Goal: Transaction & Acquisition: Download file/media

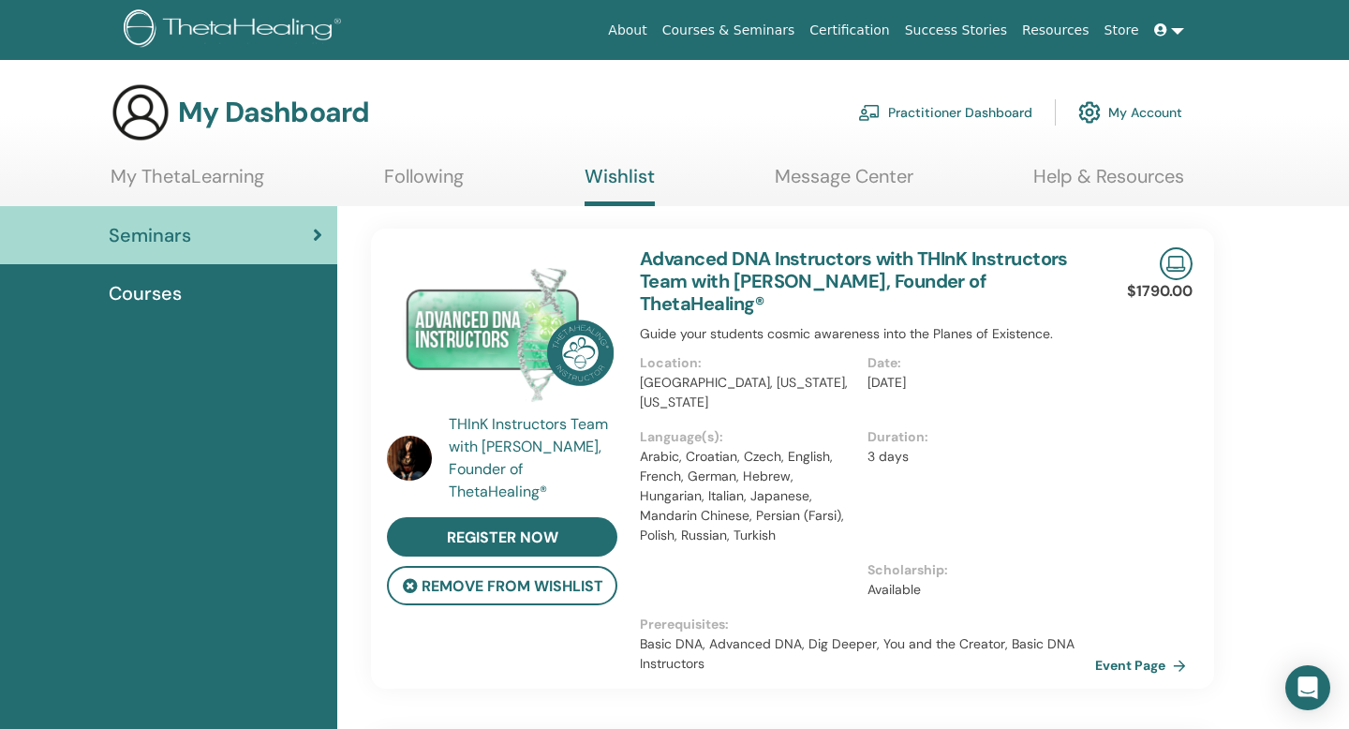
click at [1175, 40] on link at bounding box center [1169, 30] width 45 height 35
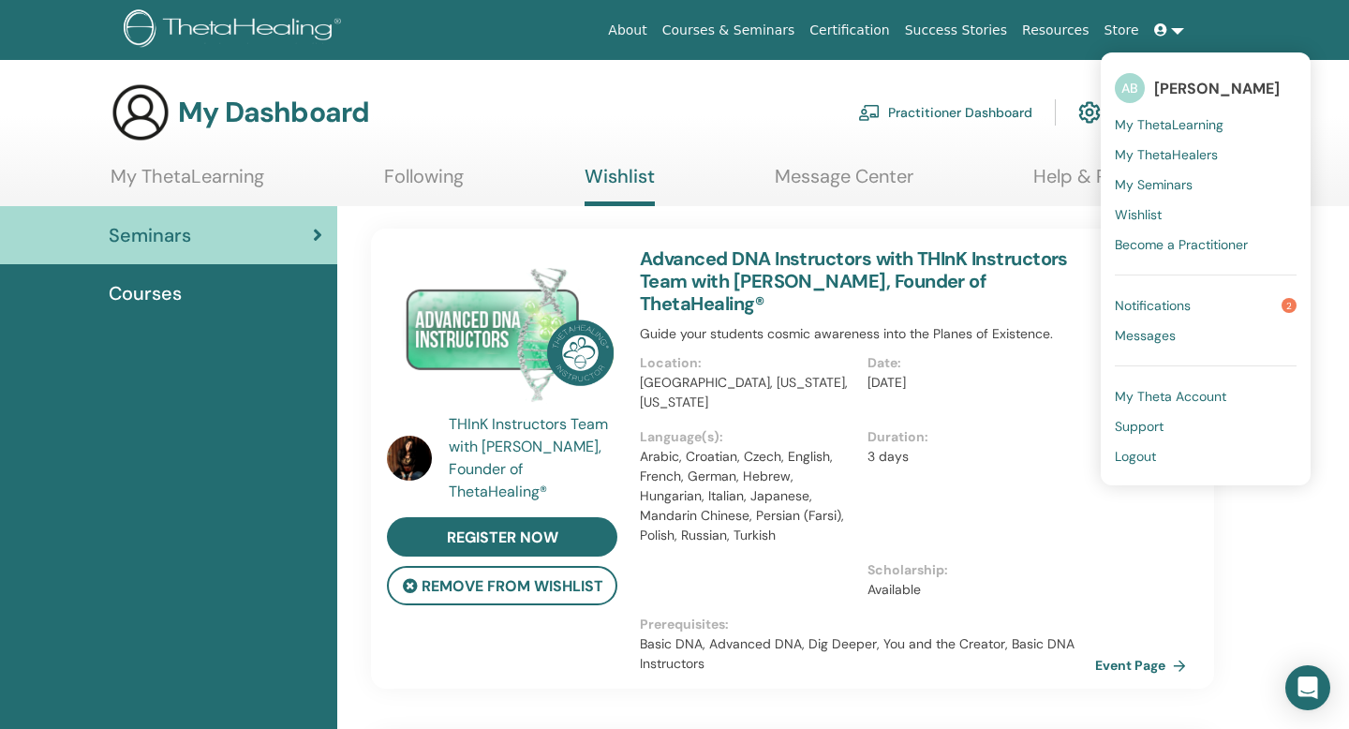
click at [1207, 296] on link "Notifications 2" at bounding box center [1206, 305] width 182 height 30
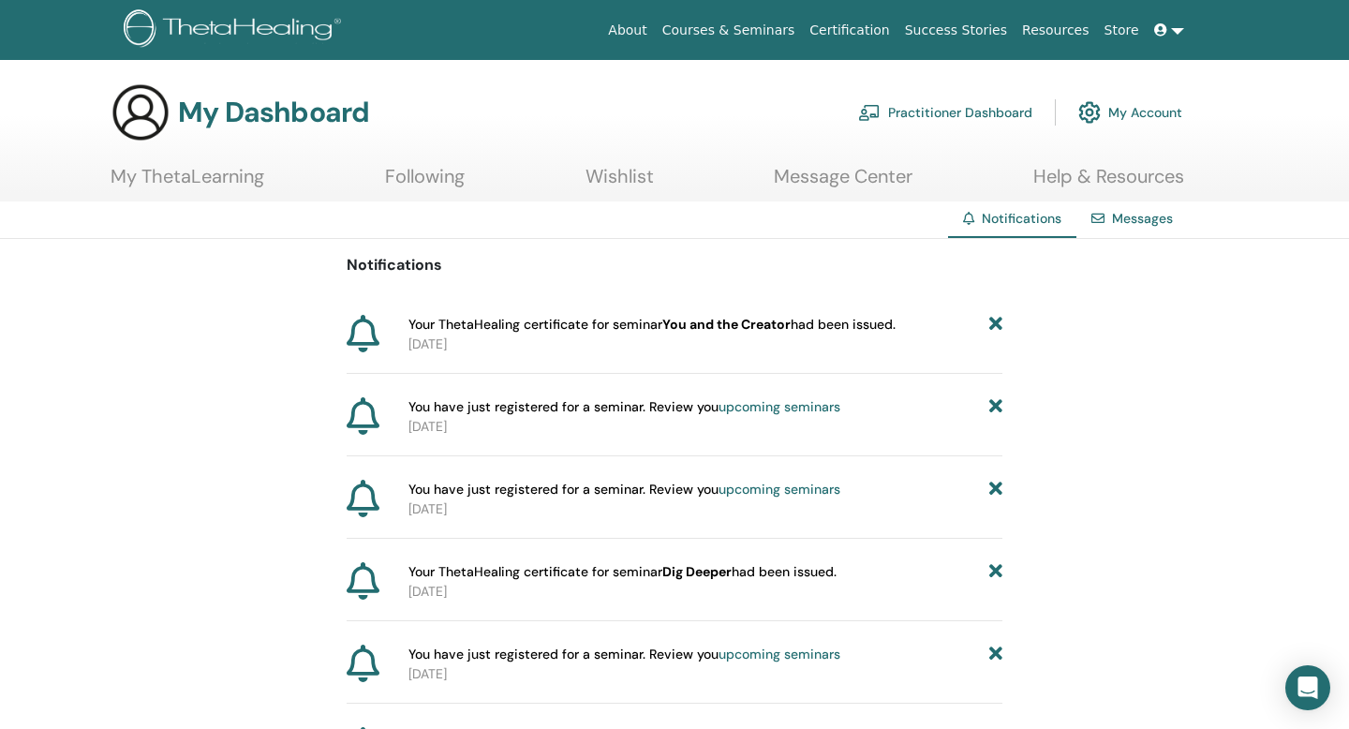
click at [742, 322] on b "You and the Creator" at bounding box center [726, 324] width 128 height 17
click at [350, 327] on icon at bounding box center [363, 333] width 33 height 37
click at [365, 334] on icon at bounding box center [363, 333] width 33 height 37
click at [1186, 29] on link at bounding box center [1169, 30] width 45 height 35
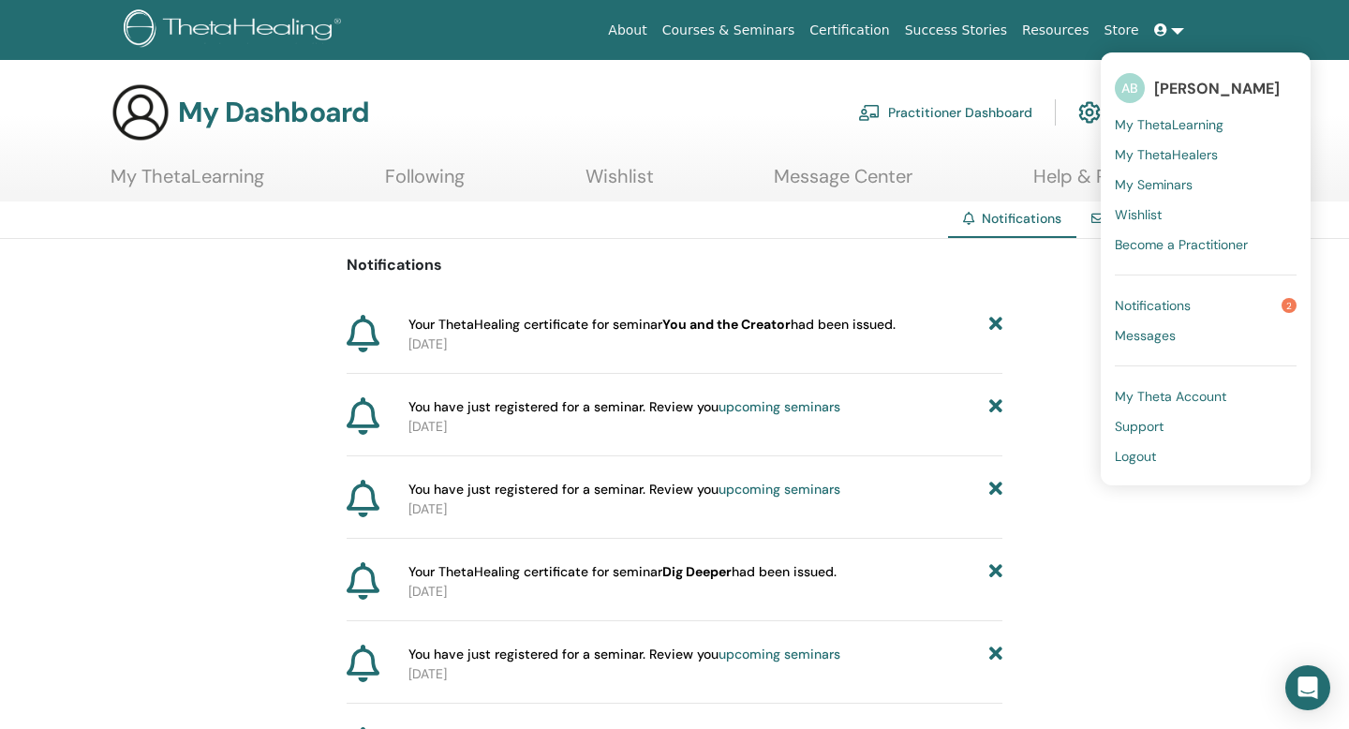
click at [1190, 124] on span "My ThetaLearning" at bounding box center [1169, 124] width 109 height 17
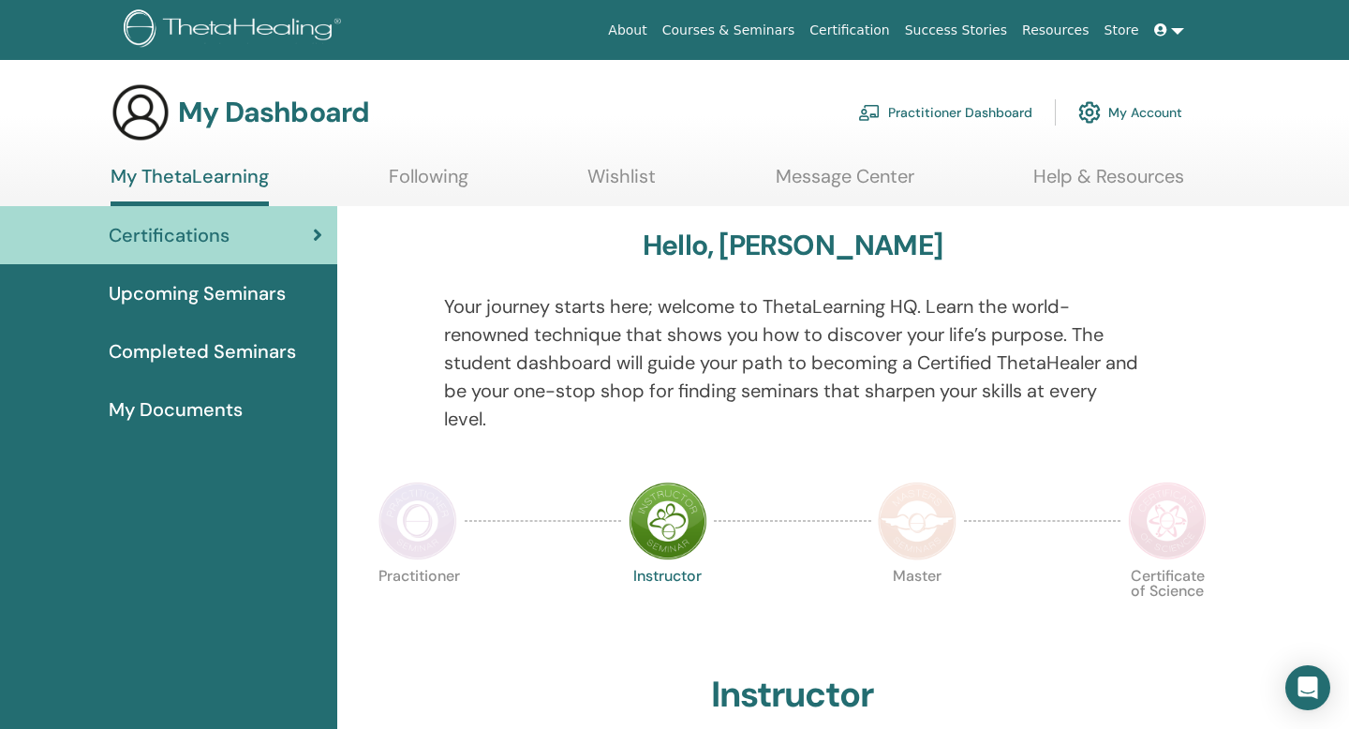
click at [218, 357] on span "Completed Seminars" at bounding box center [202, 351] width 187 height 28
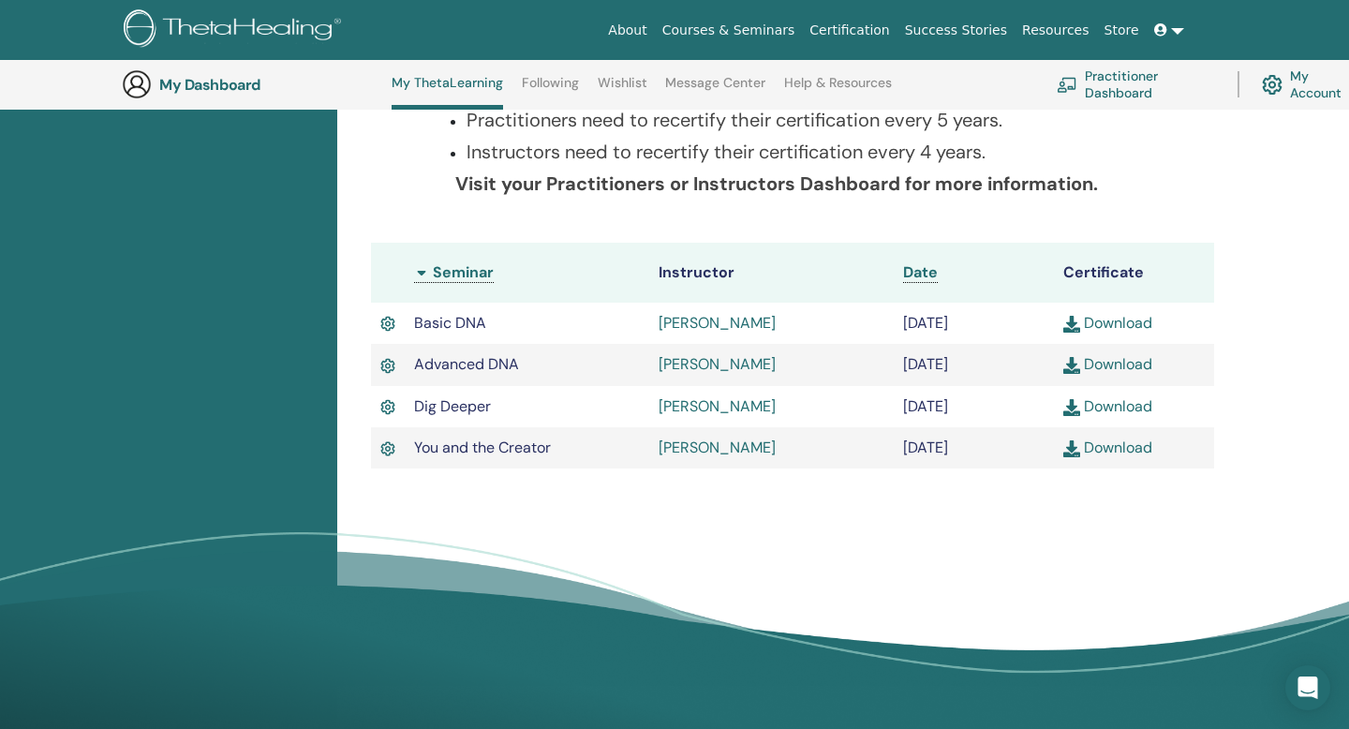
scroll to position [414, 0]
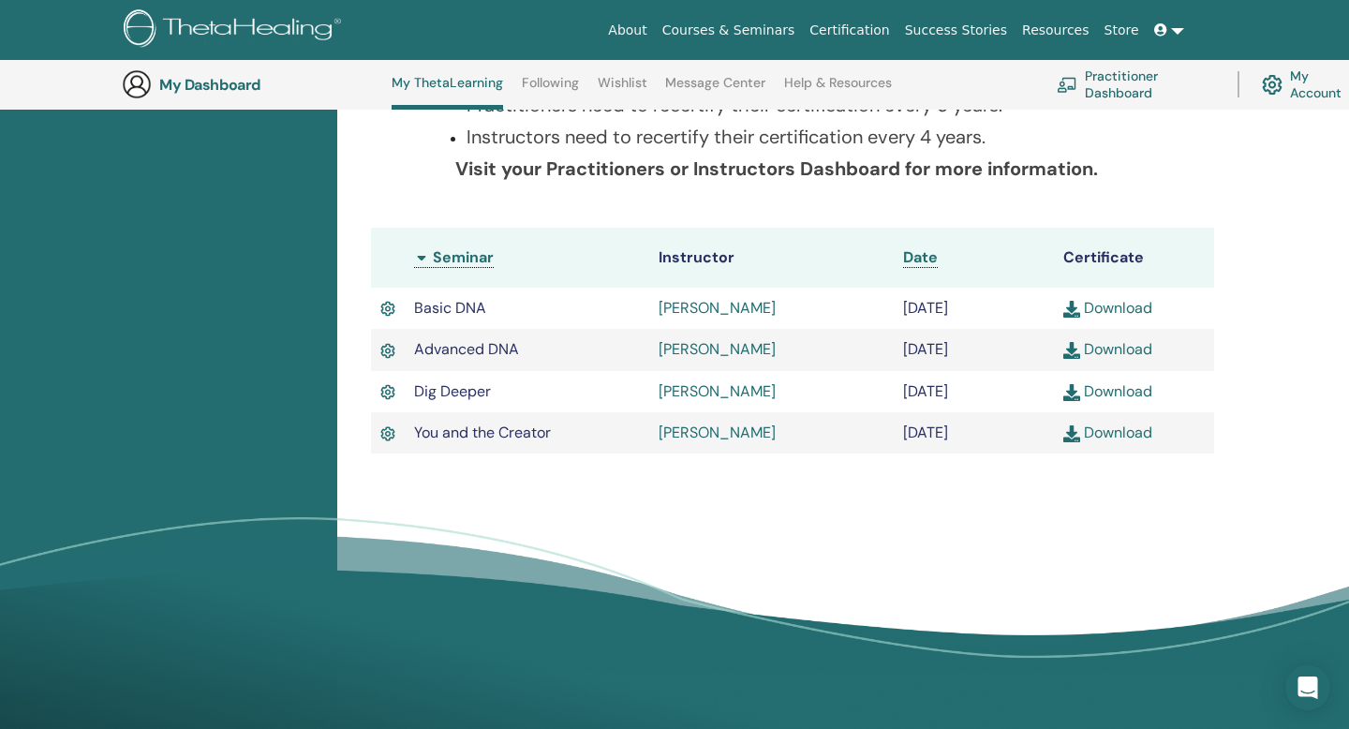
click at [1107, 438] on link "Download" at bounding box center [1107, 432] width 89 height 20
click at [1304, 252] on div "Completed Seminars Below you can find your completed seminars. If you see missi…" at bounding box center [843, 274] width 1012 height 864
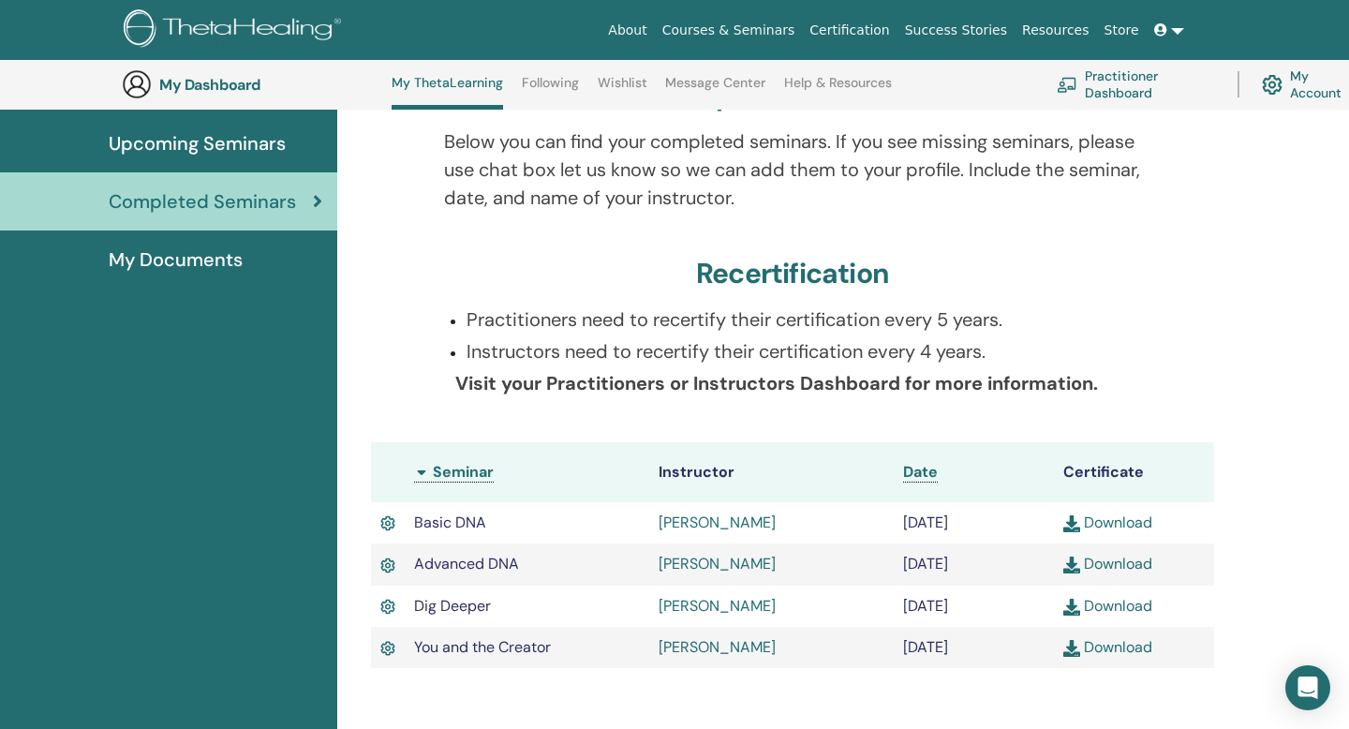
scroll to position [231, 0]
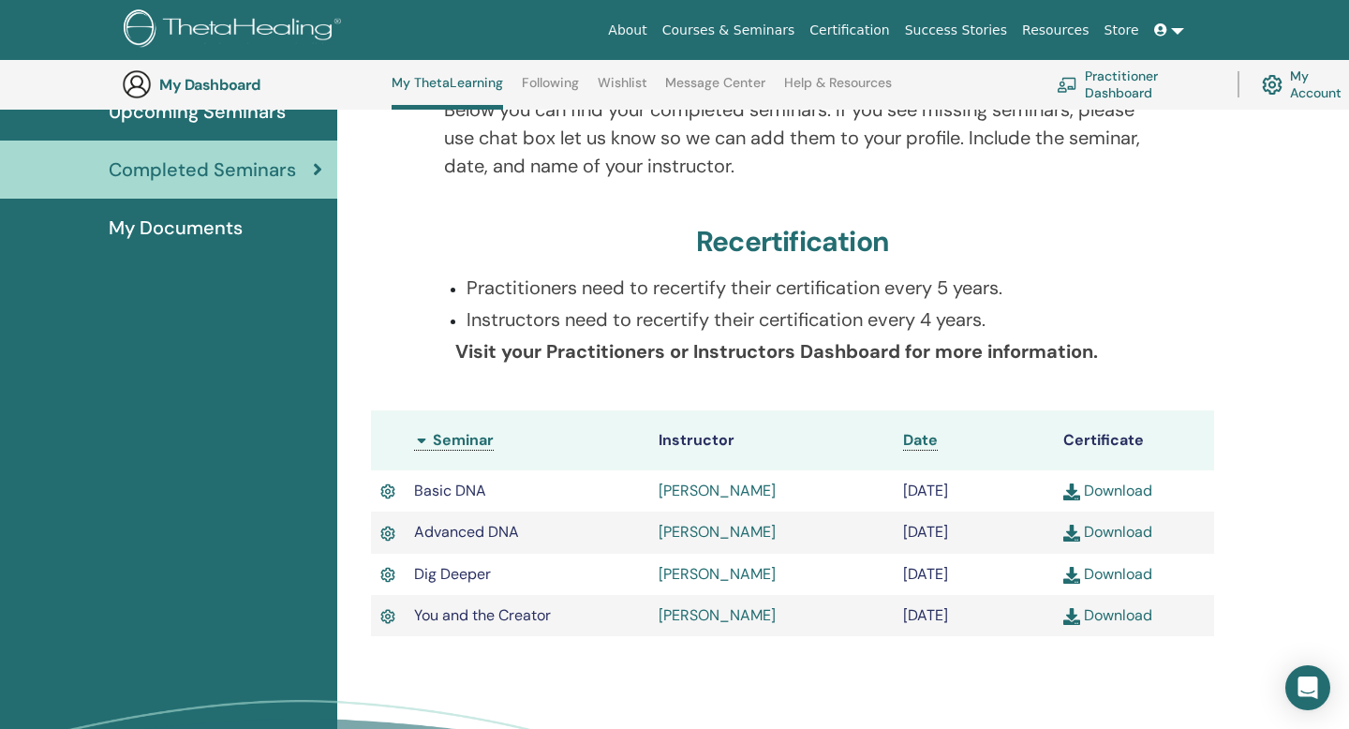
click at [1073, 621] on img at bounding box center [1071, 616] width 17 height 17
click at [1082, 612] on link "Download" at bounding box center [1107, 615] width 89 height 20
click at [1178, 33] on link at bounding box center [1169, 30] width 45 height 35
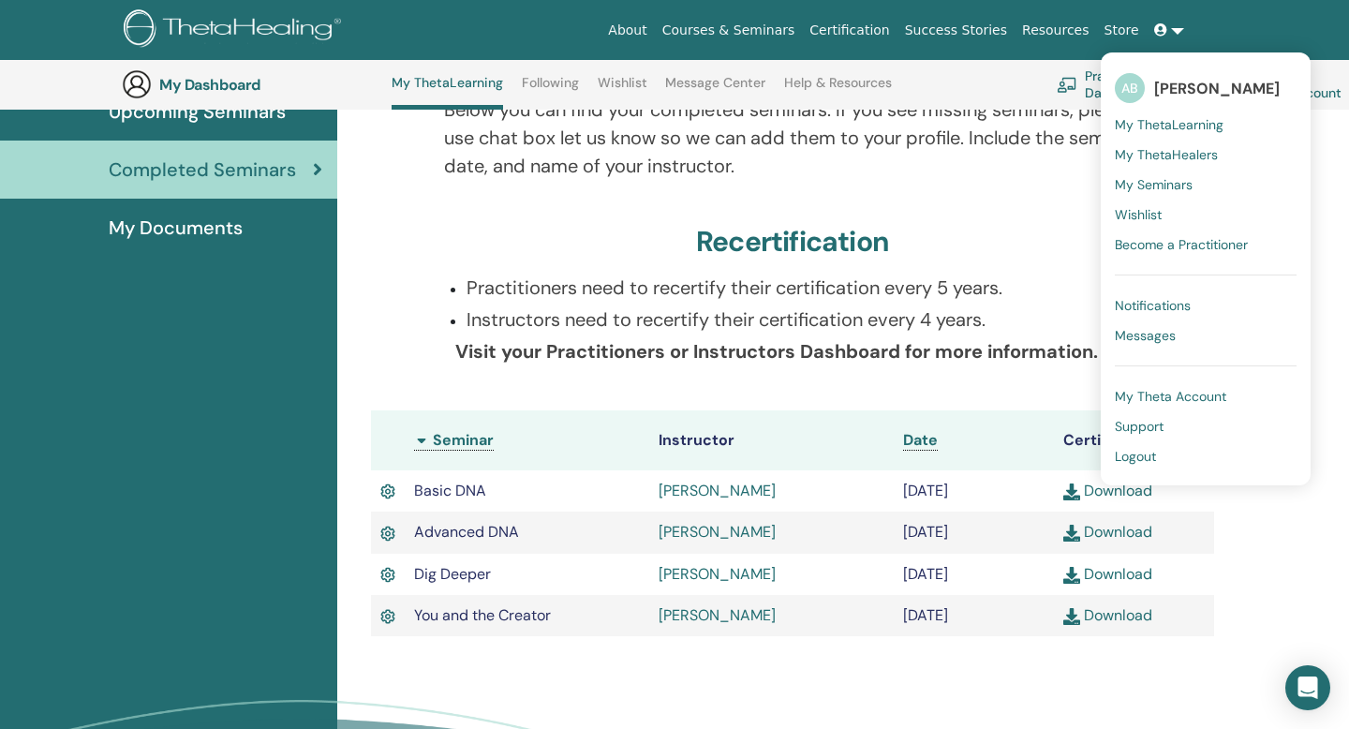
click at [1134, 456] on span "Logout" at bounding box center [1135, 456] width 41 height 17
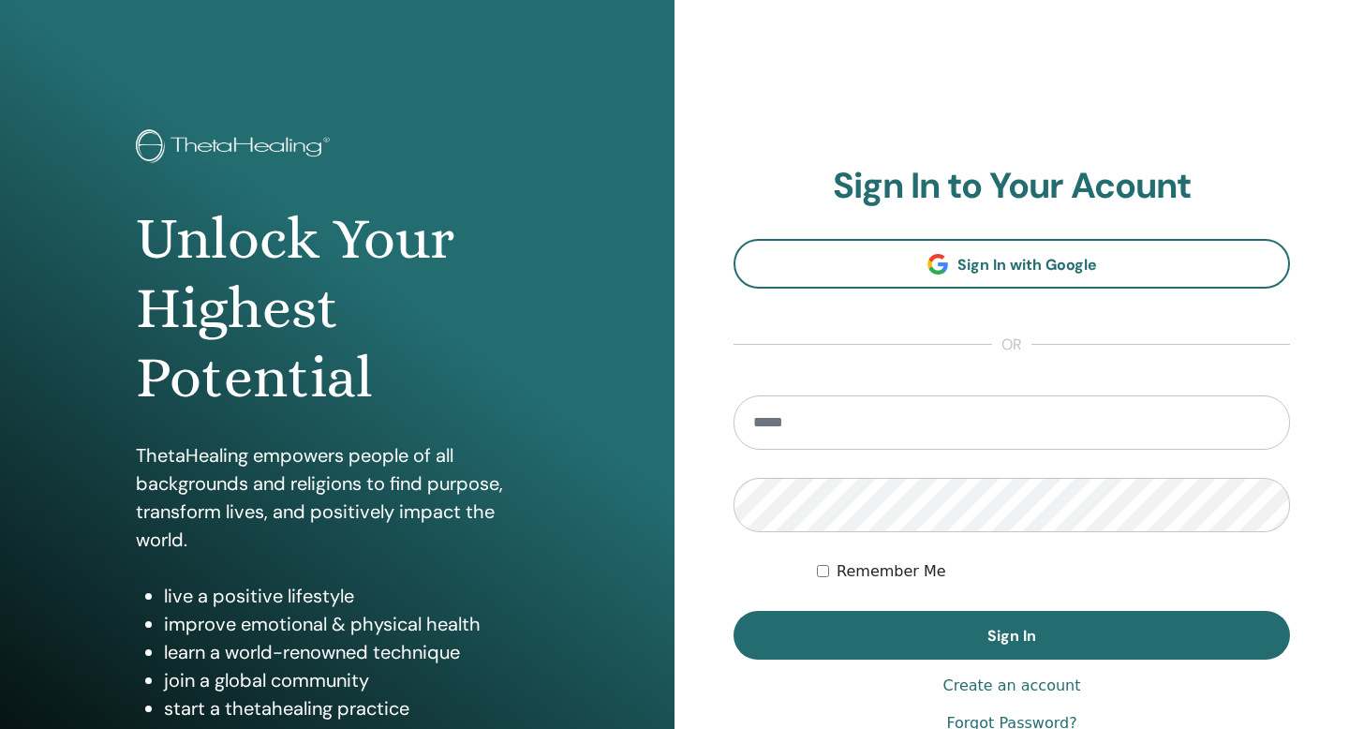
type input "**********"
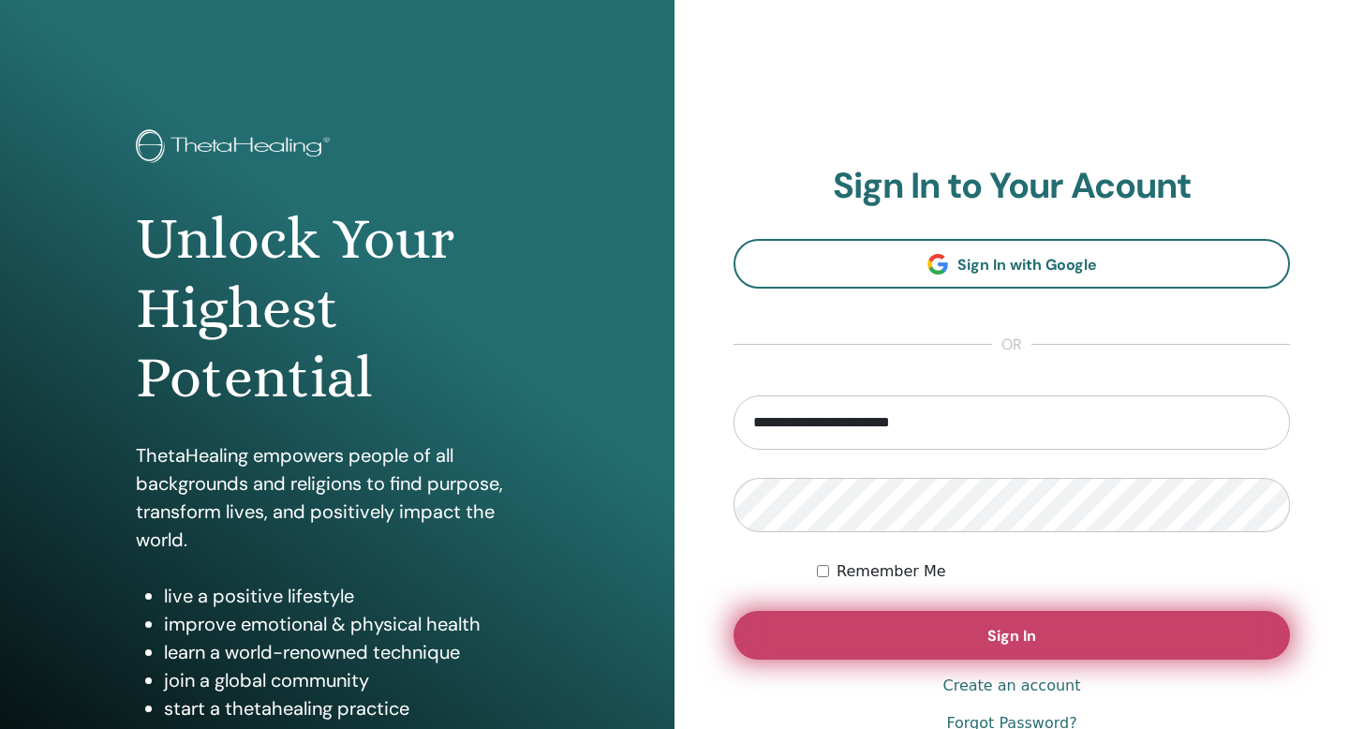
click at [929, 632] on button "Sign In" at bounding box center [1012, 635] width 556 height 49
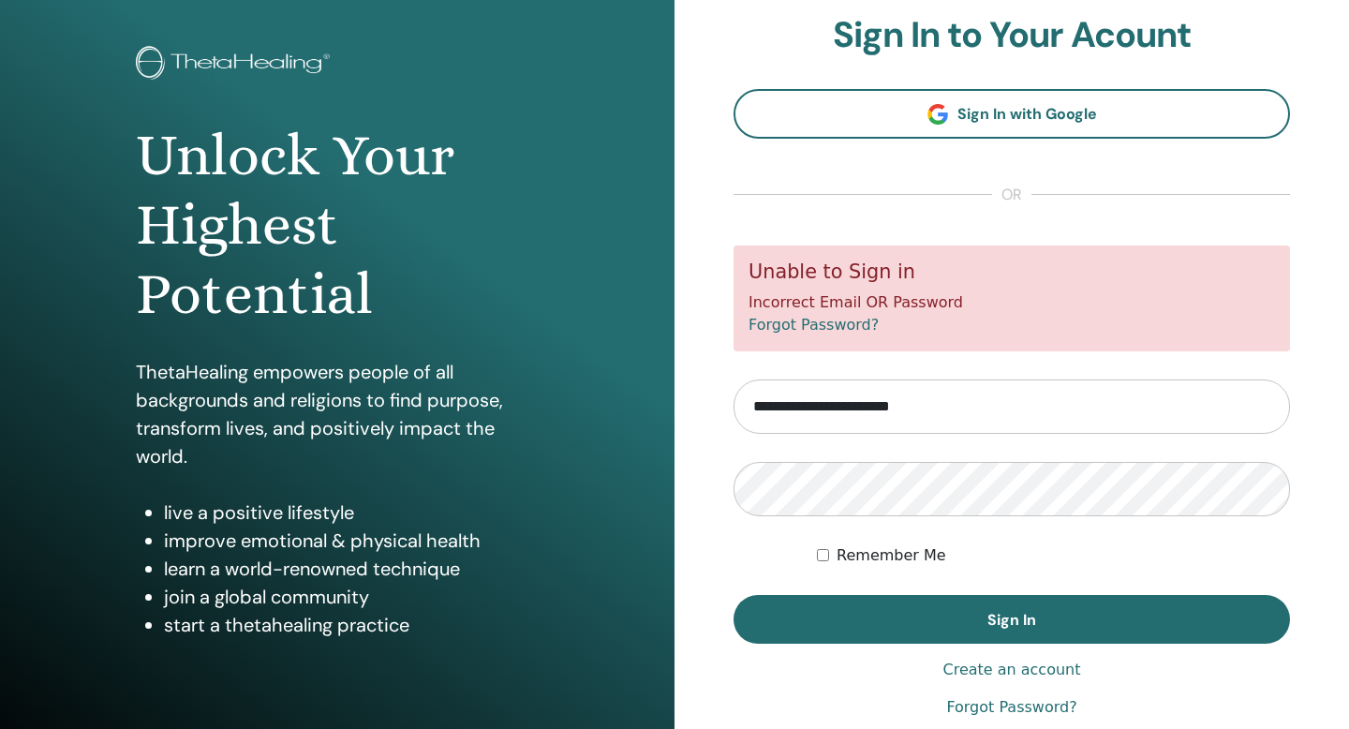
scroll to position [98, 0]
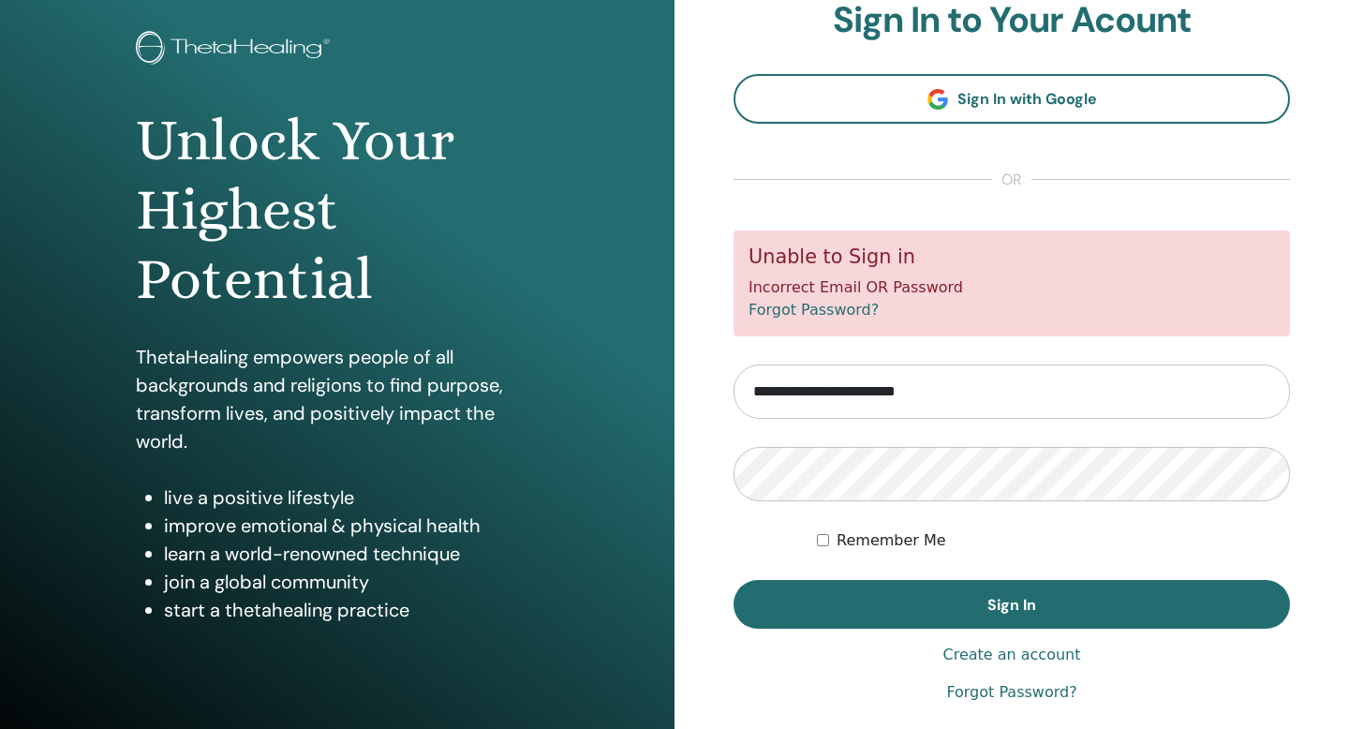
type input "**********"
click at [734, 580] on button "Sign In" at bounding box center [1012, 604] width 556 height 49
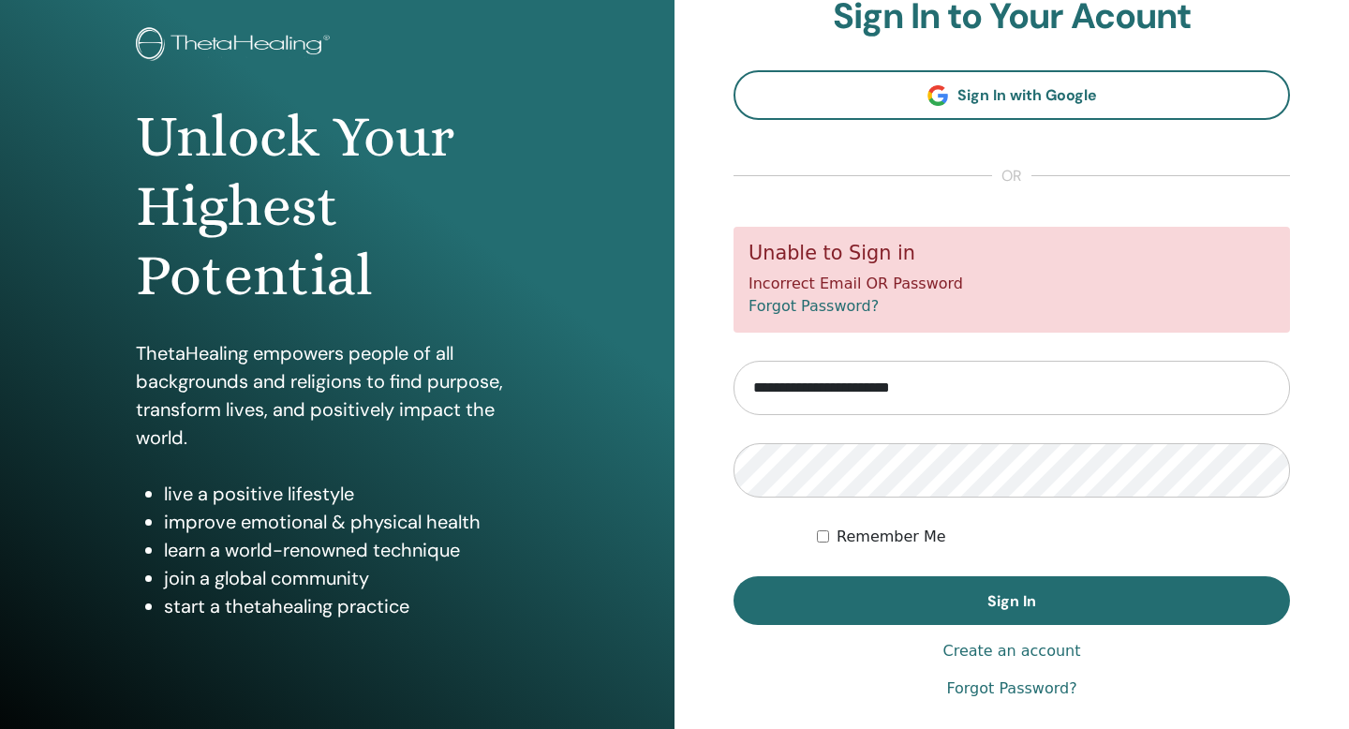
scroll to position [170, 0]
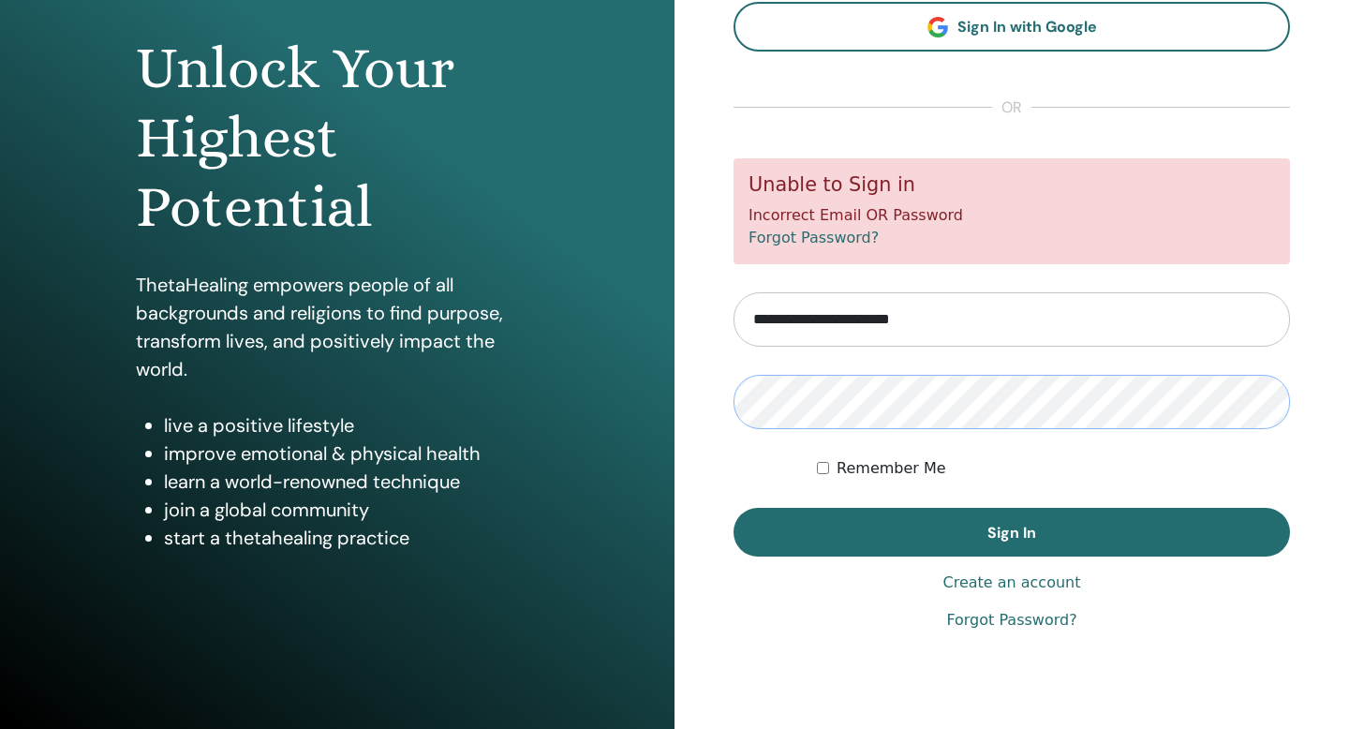
click at [734, 508] on button "Sign In" at bounding box center [1012, 532] width 556 height 49
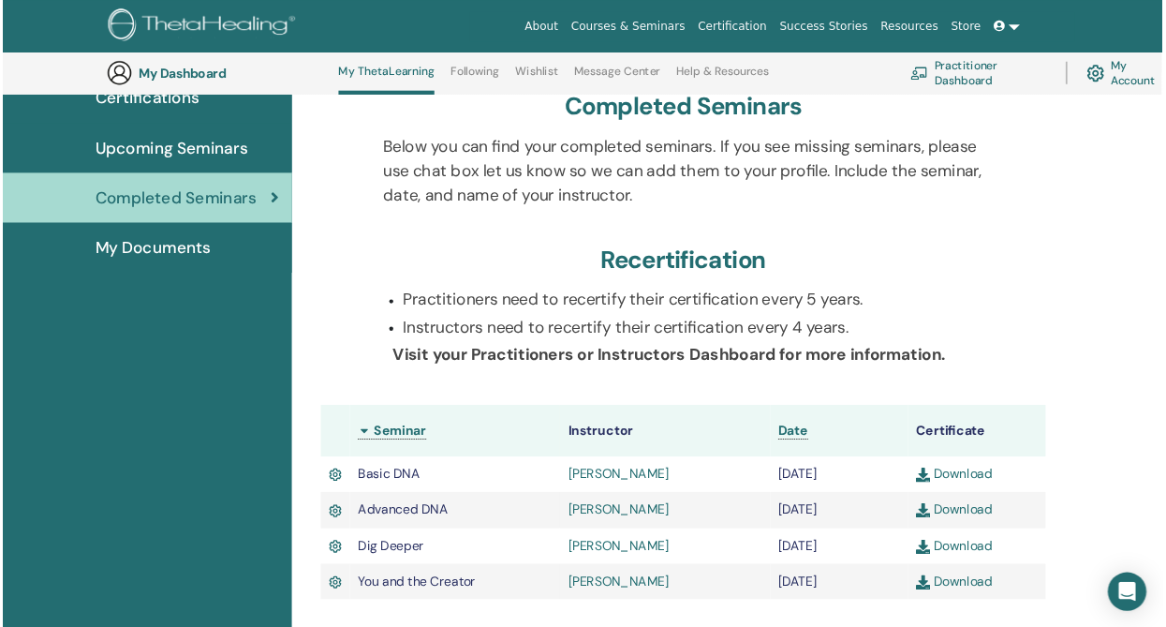
scroll to position [170, 1]
